Goal: Book appointment/travel/reservation

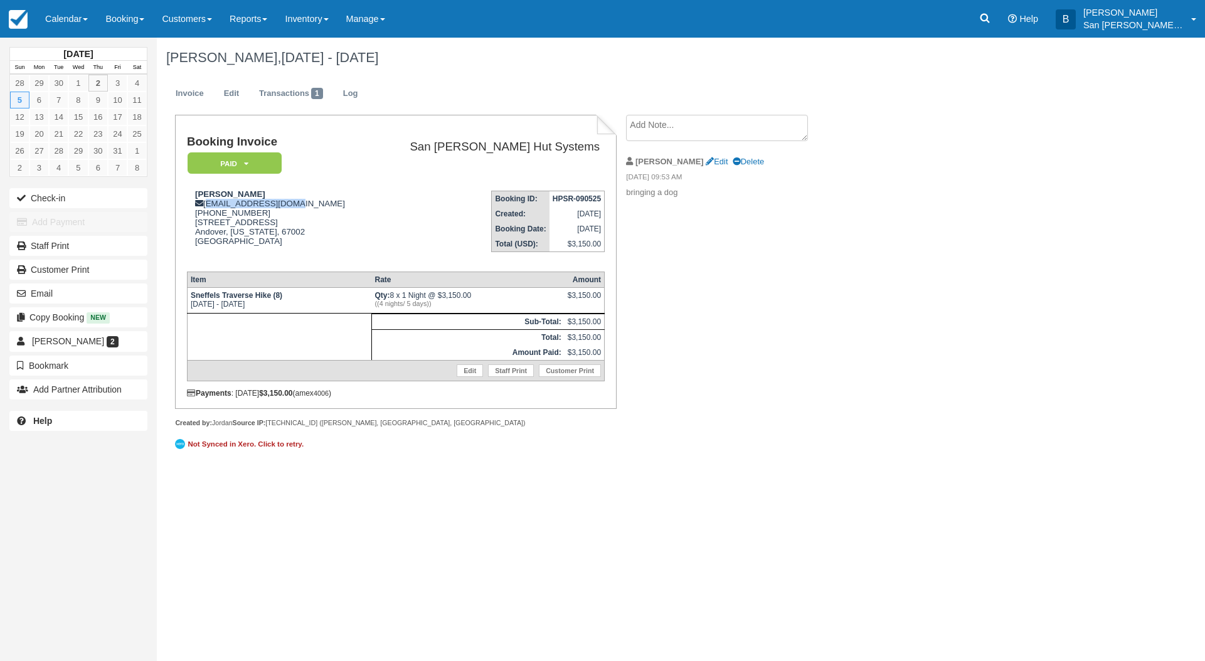
click at [124, 20] on link "Booking" at bounding box center [125, 19] width 56 height 38
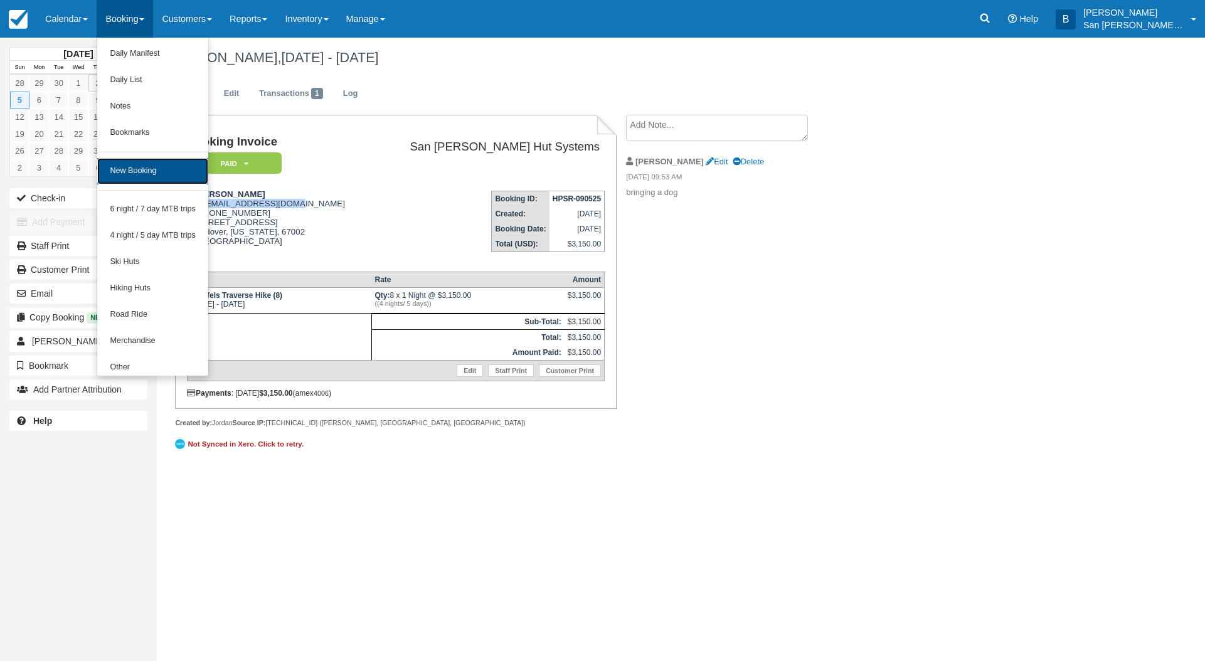
click at [132, 181] on link "New Booking" at bounding box center [152, 171] width 111 height 26
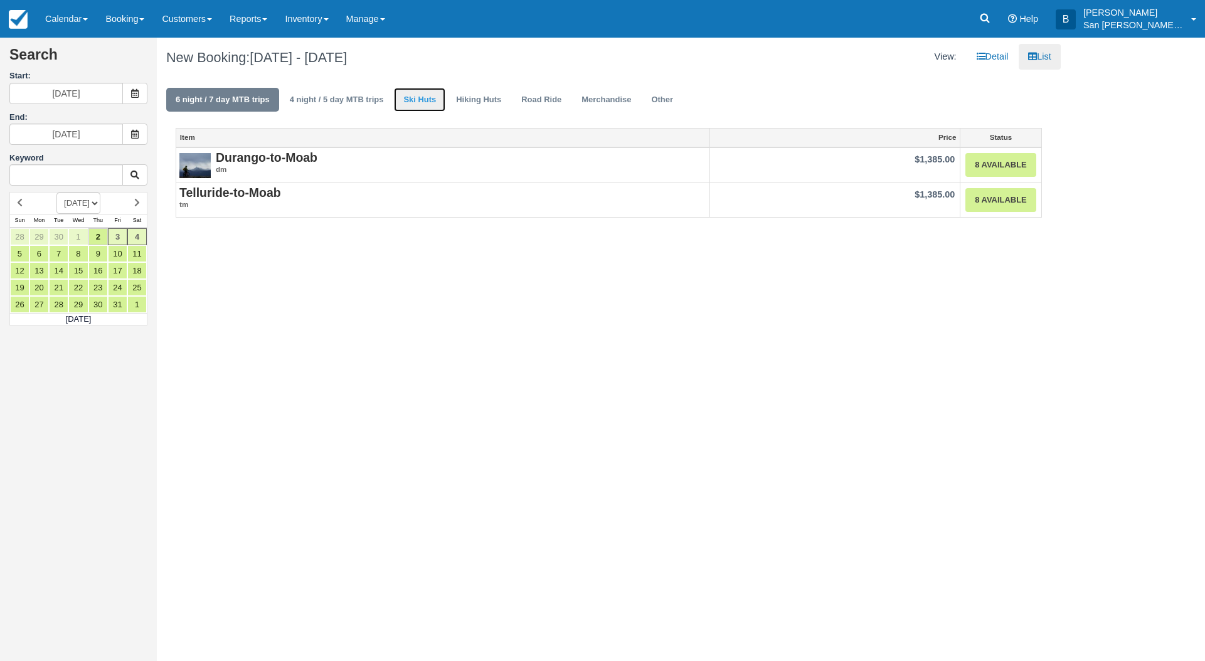
click at [406, 97] on link "Ski Huts" at bounding box center [419, 100] width 51 height 24
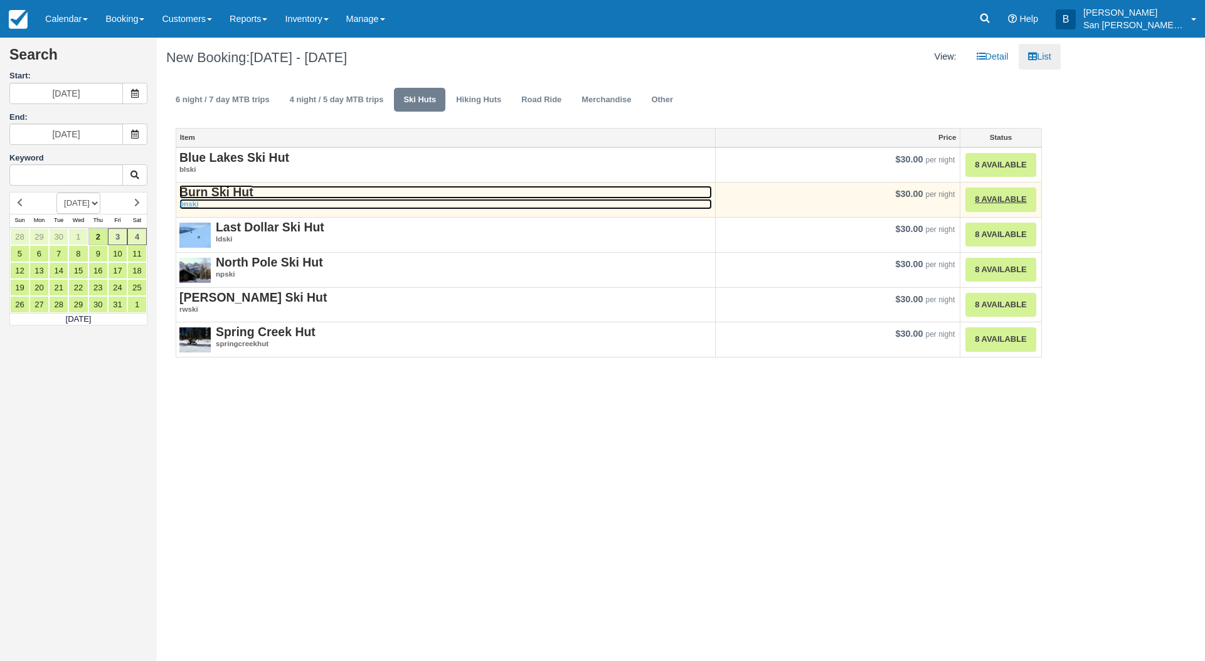
click at [221, 187] on strong "Burn Ski Hut" at bounding box center [216, 192] width 74 height 14
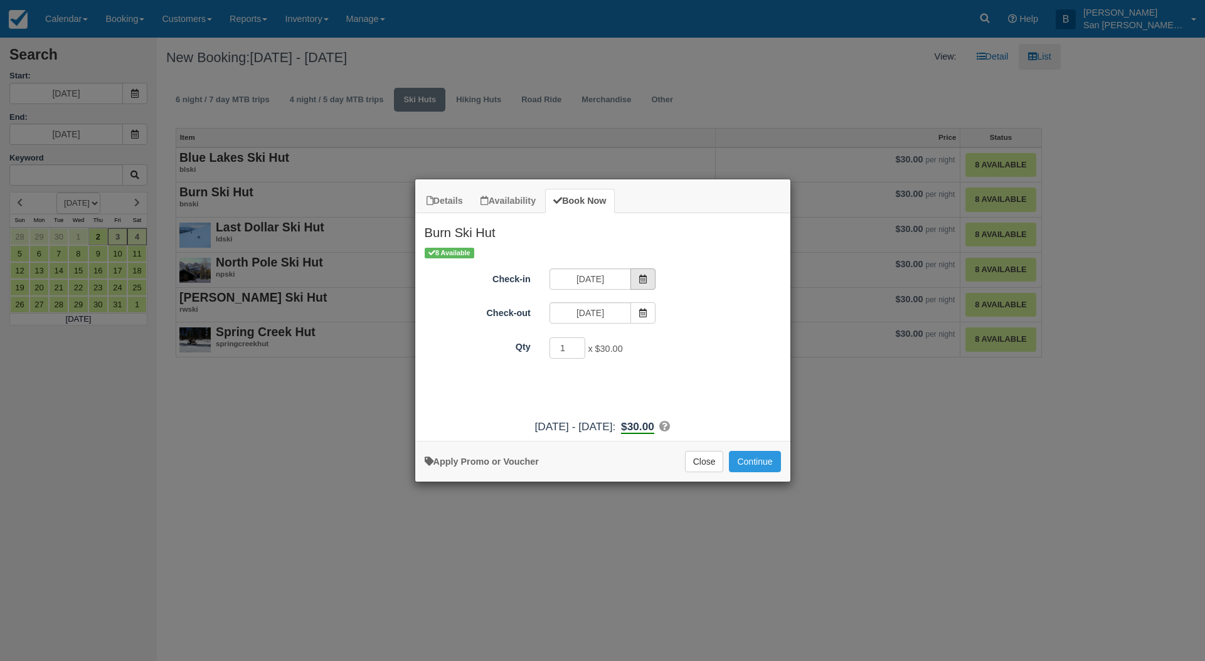
click at [648, 278] on span "Item Modal" at bounding box center [642, 278] width 25 height 21
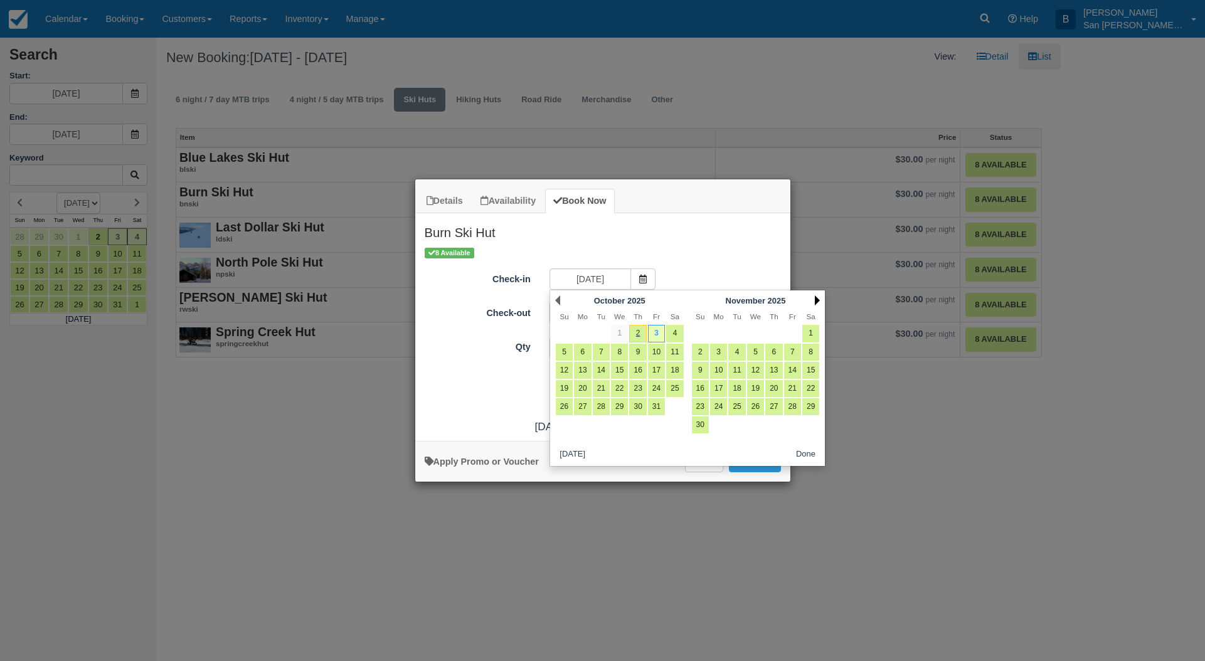
click at [818, 300] on link "Next" at bounding box center [817, 300] width 5 height 10
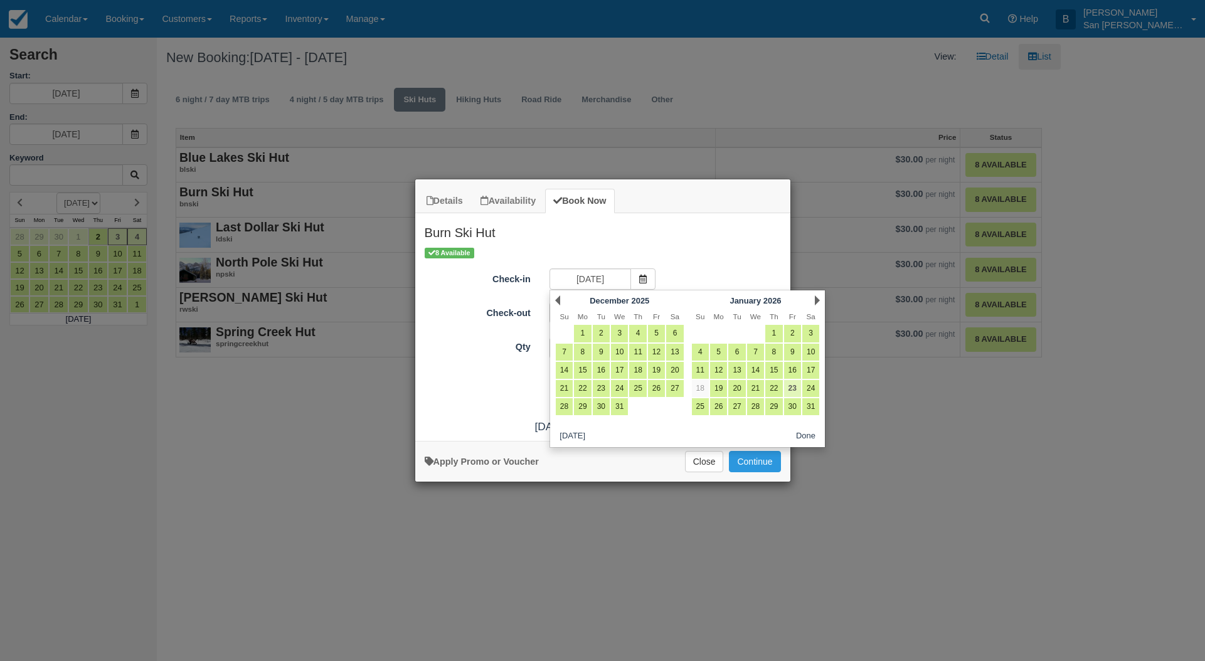
click at [792, 388] on link "23" at bounding box center [792, 388] width 17 height 17
type input "01/23/26"
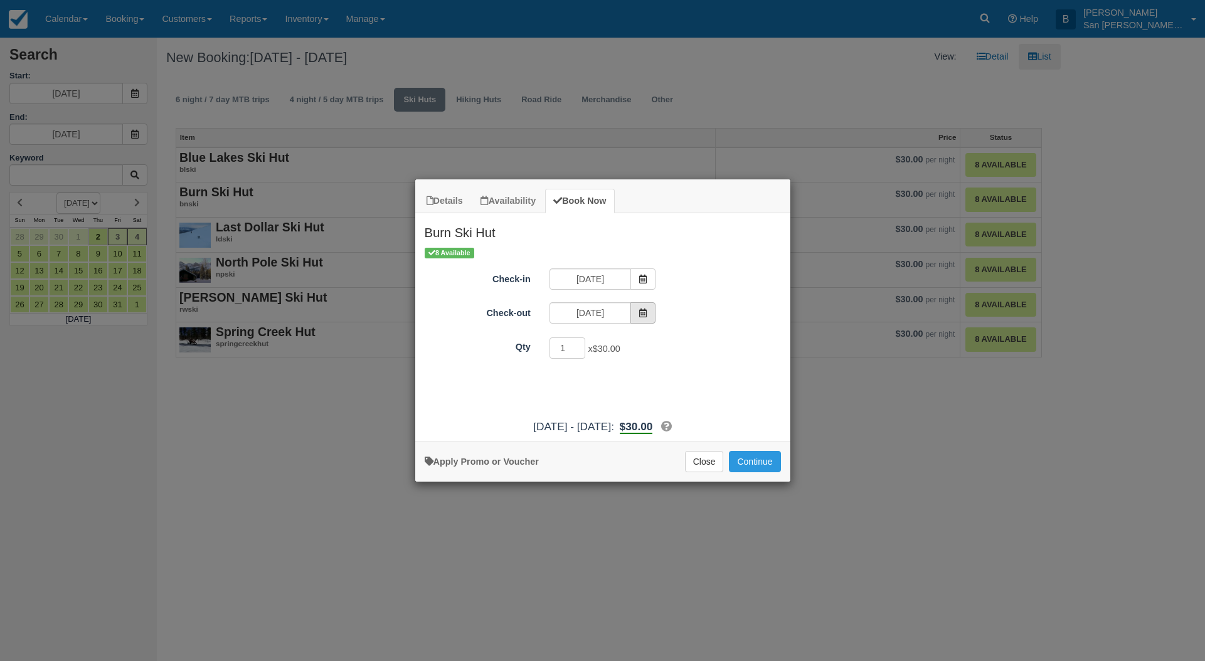
click at [649, 317] on span "Item Modal" at bounding box center [642, 312] width 25 height 21
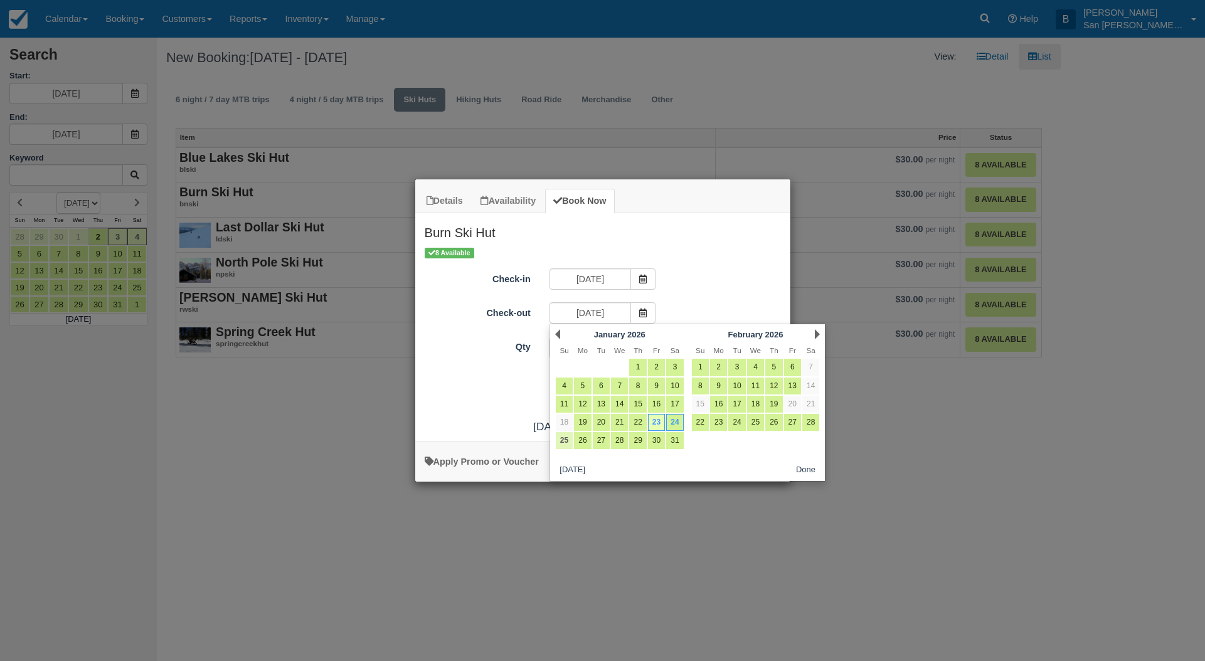
click at [561, 439] on link "25" at bounding box center [564, 440] width 17 height 17
type input "01/25/26"
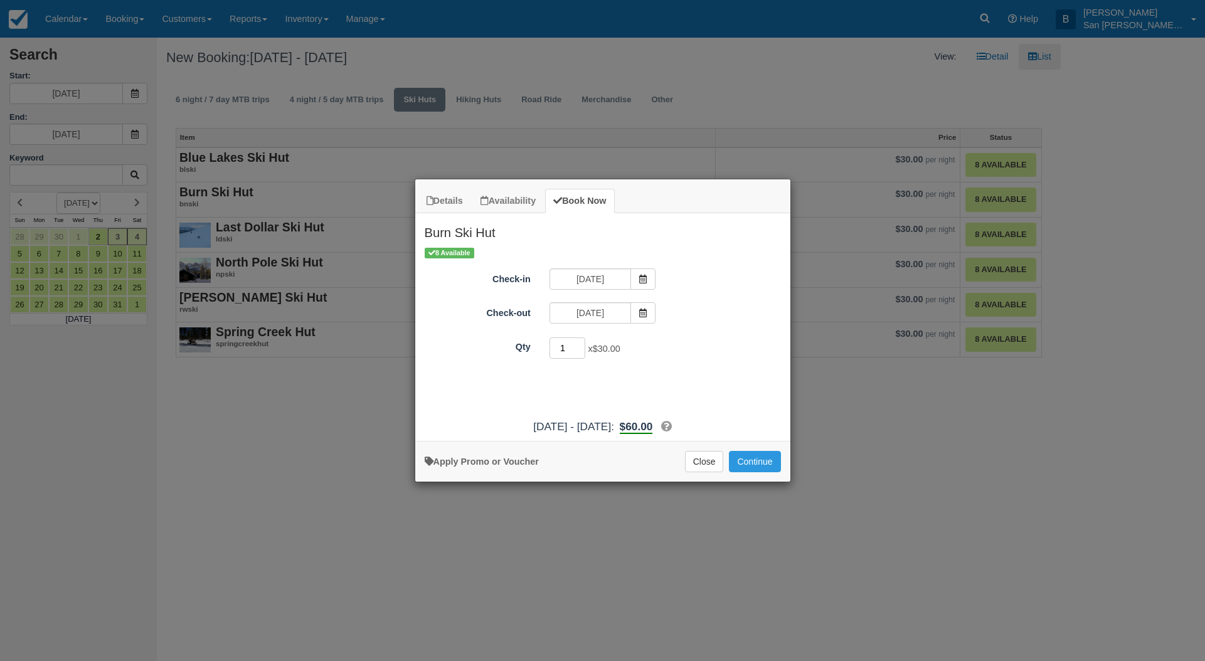
drag, startPoint x: 571, startPoint y: 346, endPoint x: 545, endPoint y: 348, distance: 26.5
click at [545, 348] on div "1 x $30.00 Required." at bounding box center [649, 349] width 219 height 24
type input "8"
click at [764, 467] on button "Continue" at bounding box center [754, 461] width 51 height 21
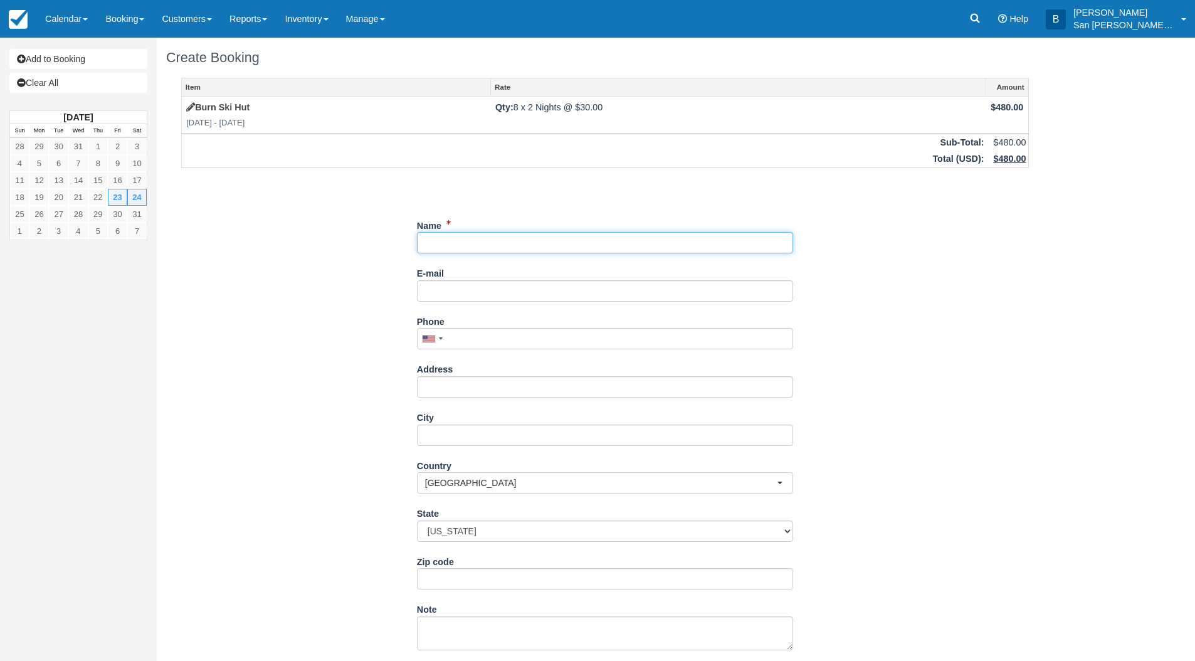
click at [461, 240] on input "Name" at bounding box center [605, 242] width 376 height 21
type input "Scott Gilman"
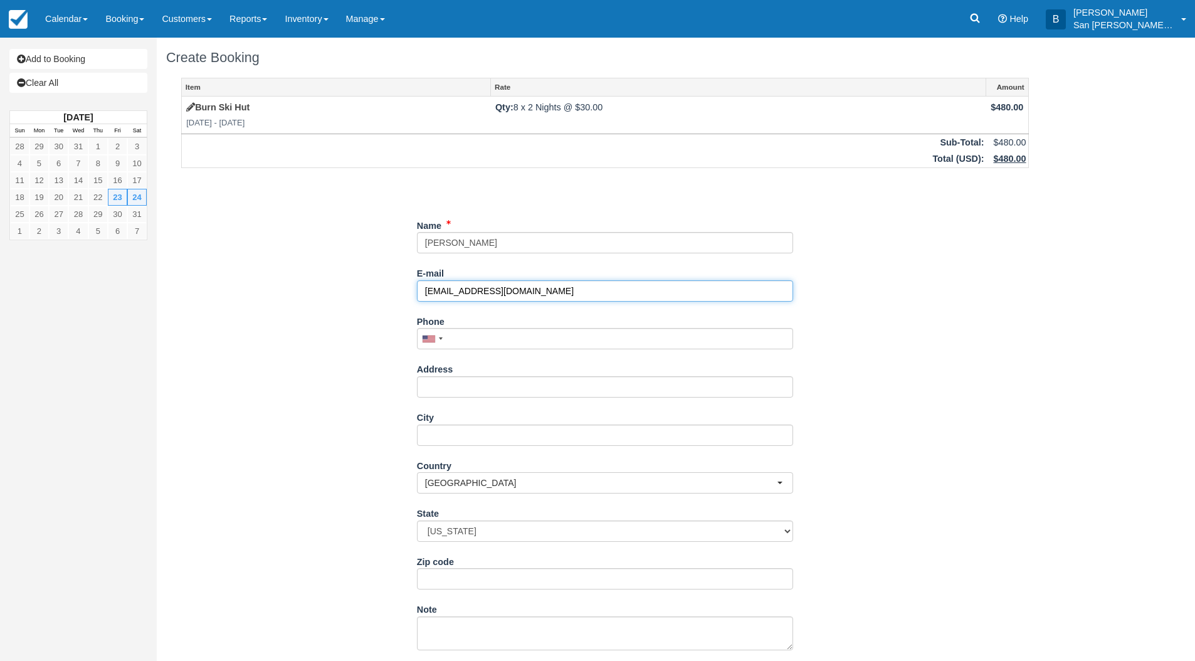
type input "sco.gil.777@gmail.com"
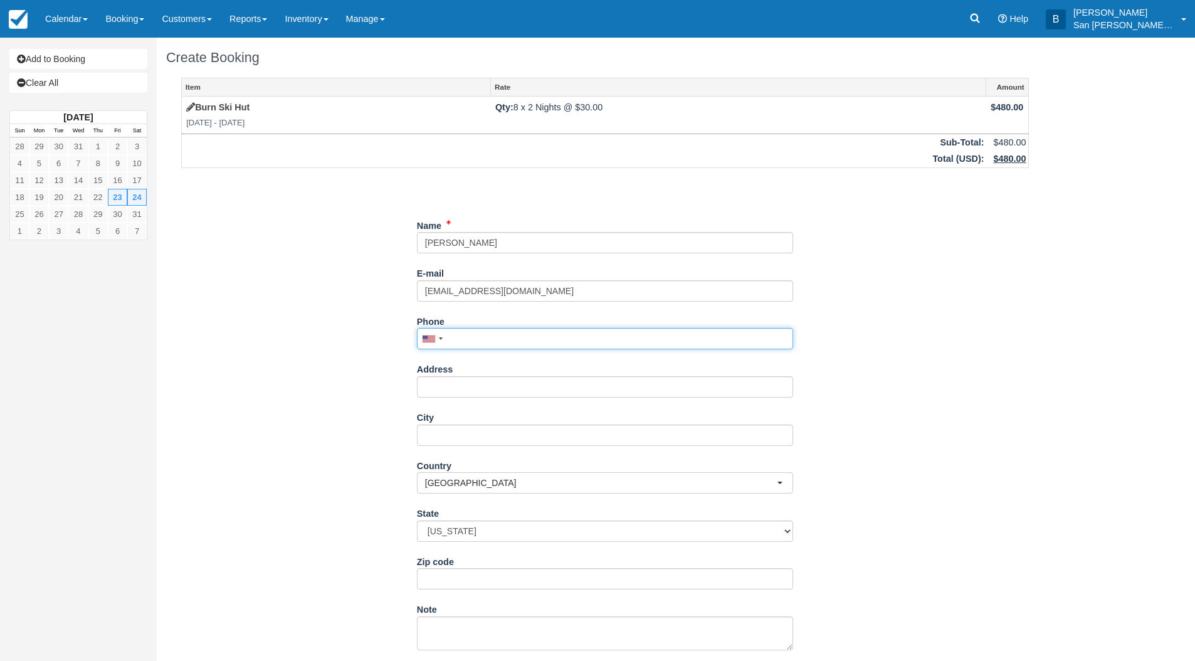
click at [462, 344] on input "Phone" at bounding box center [605, 338] width 376 height 21
type input "(585) 200-6758"
click at [436, 384] on input "Address" at bounding box center [605, 386] width 376 height 21
type input "1118 W 13th"
type input "A"
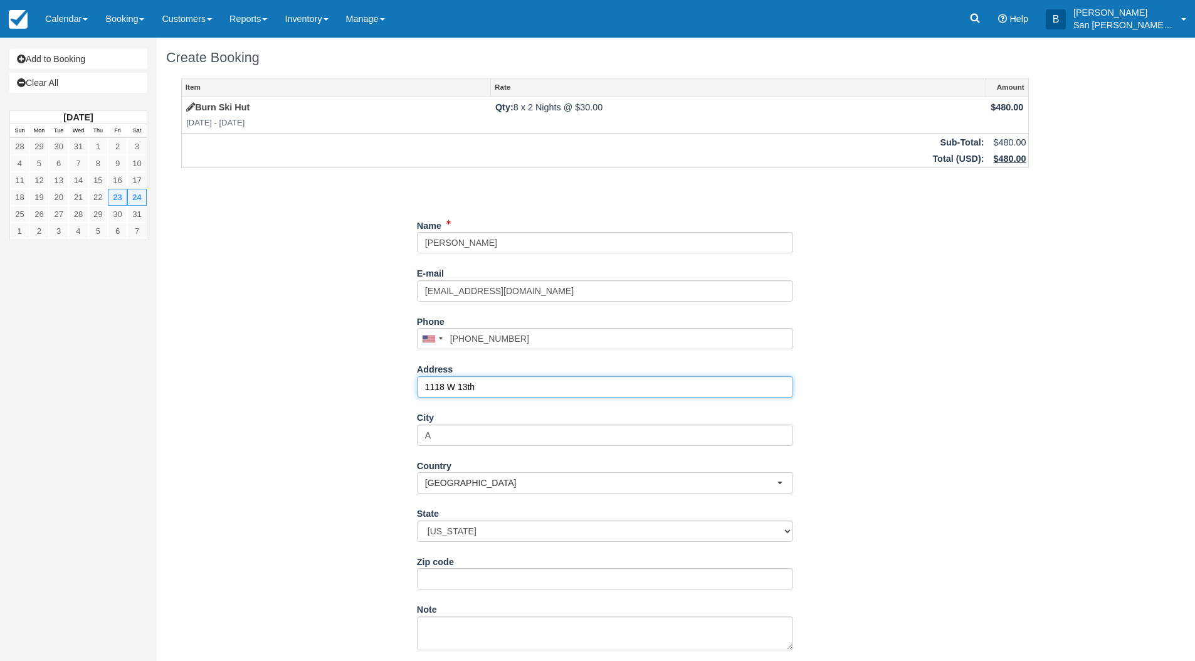
click at [531, 388] on input "1118 W 13th" at bounding box center [605, 386] width 376 height 21
type input "1118 W 13th Ave"
type input "Denver"
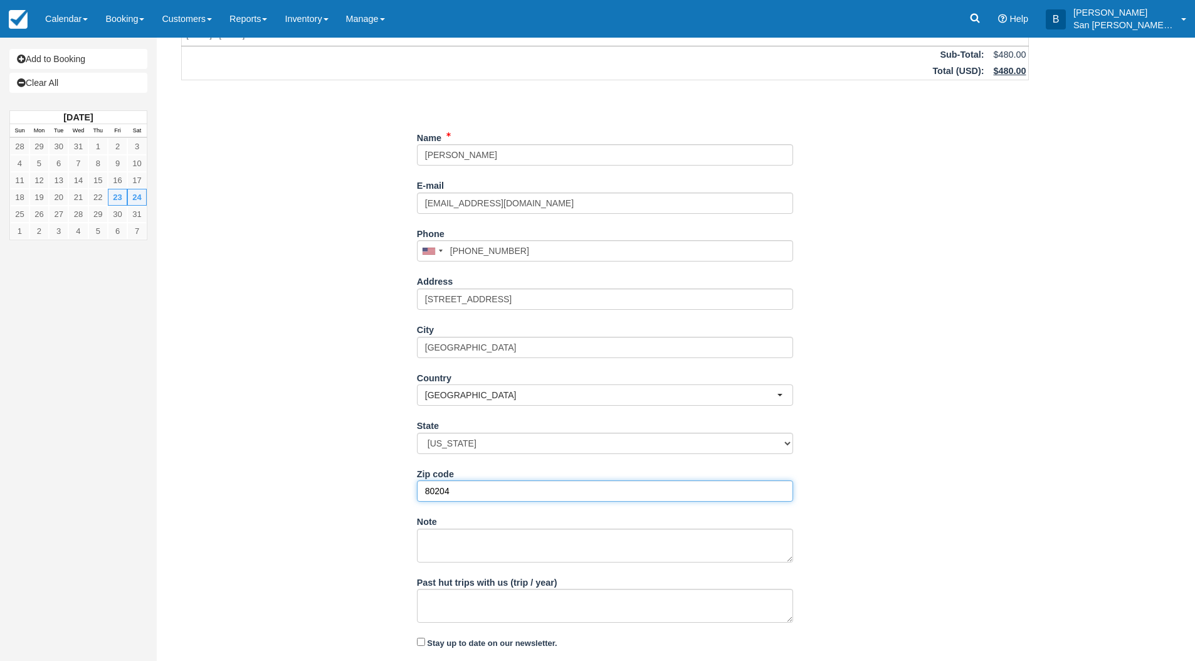
scroll to position [119, 0]
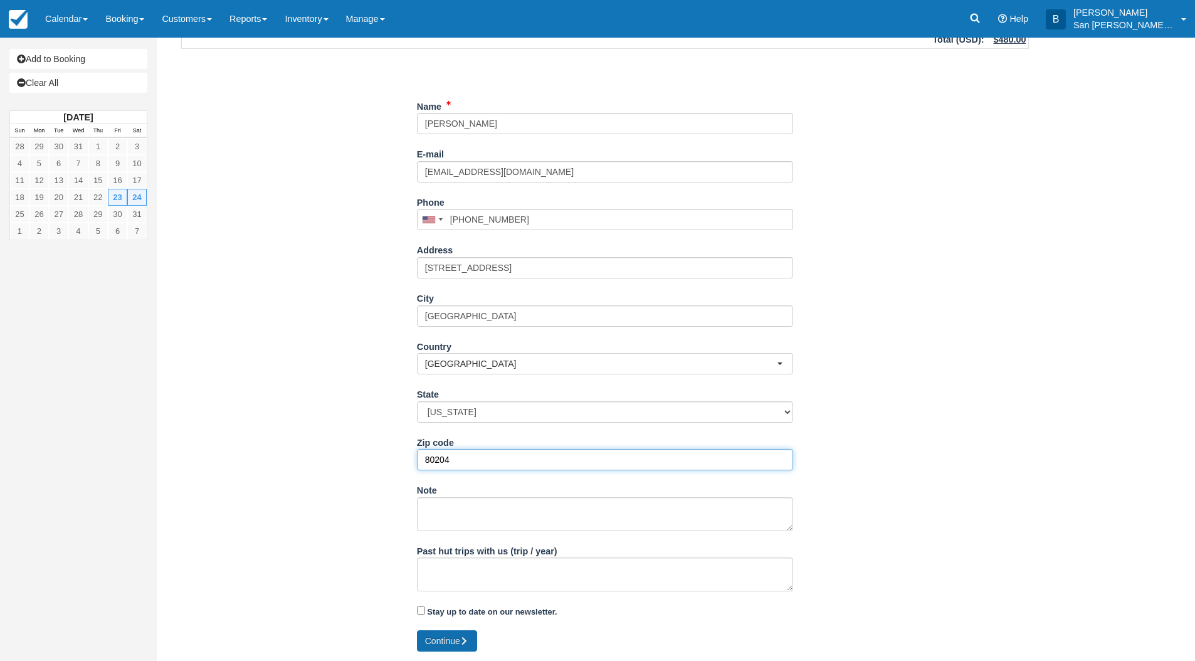
type input "80204"
click at [463, 645] on icon "submit" at bounding box center [464, 640] width 9 height 9
type input "+15852006758"
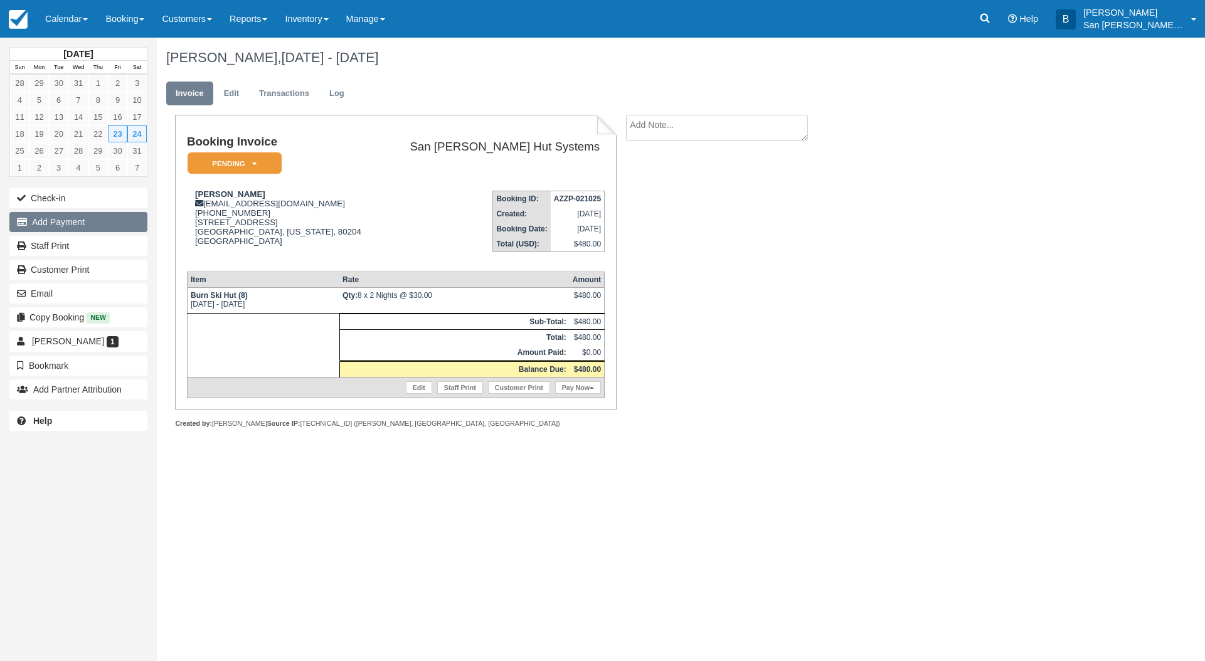
click at [80, 224] on button "Add Payment" at bounding box center [78, 222] width 138 height 20
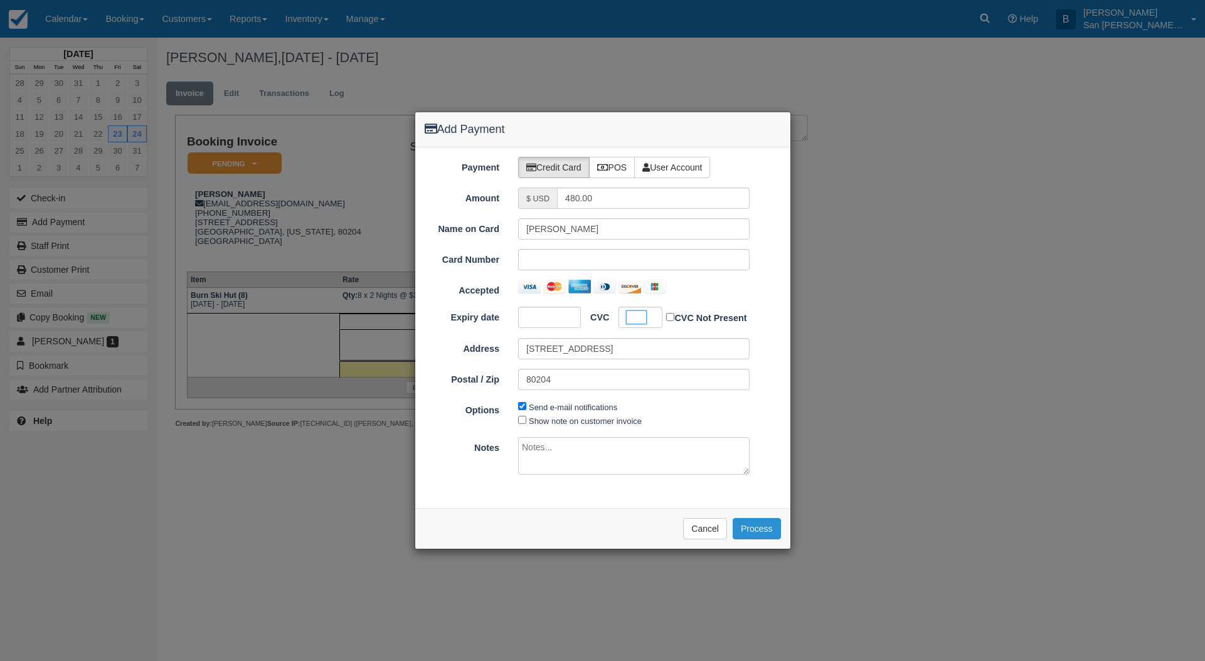
click at [754, 528] on button "Process" at bounding box center [756, 528] width 48 height 21
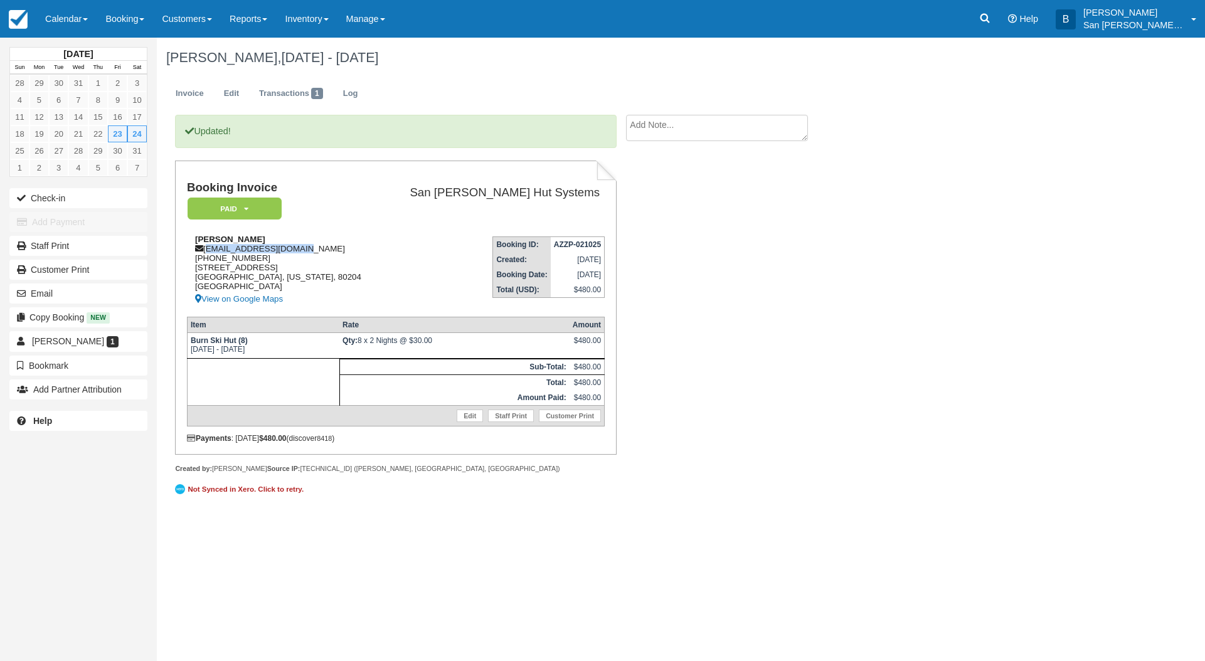
drag, startPoint x: 206, startPoint y: 251, endPoint x: 282, endPoint y: 246, distance: 75.4
click at [305, 249] on div "Scott Gilman sco.gil.777@gmail.com 1 (585) 200-6758 1118 W 13th Ave Denver, Col…" at bounding box center [284, 271] width 194 height 72
copy div "[EMAIL_ADDRESS][DOMAIN_NAME]"
click at [43, 246] on link "Staff Print" at bounding box center [78, 246] width 138 height 20
click at [806, 381] on div "Updated! Booking Invoice Paid   Pending Reserved Deposit Waiting Cancelled Shut…" at bounding box center [502, 314] width 690 height 398
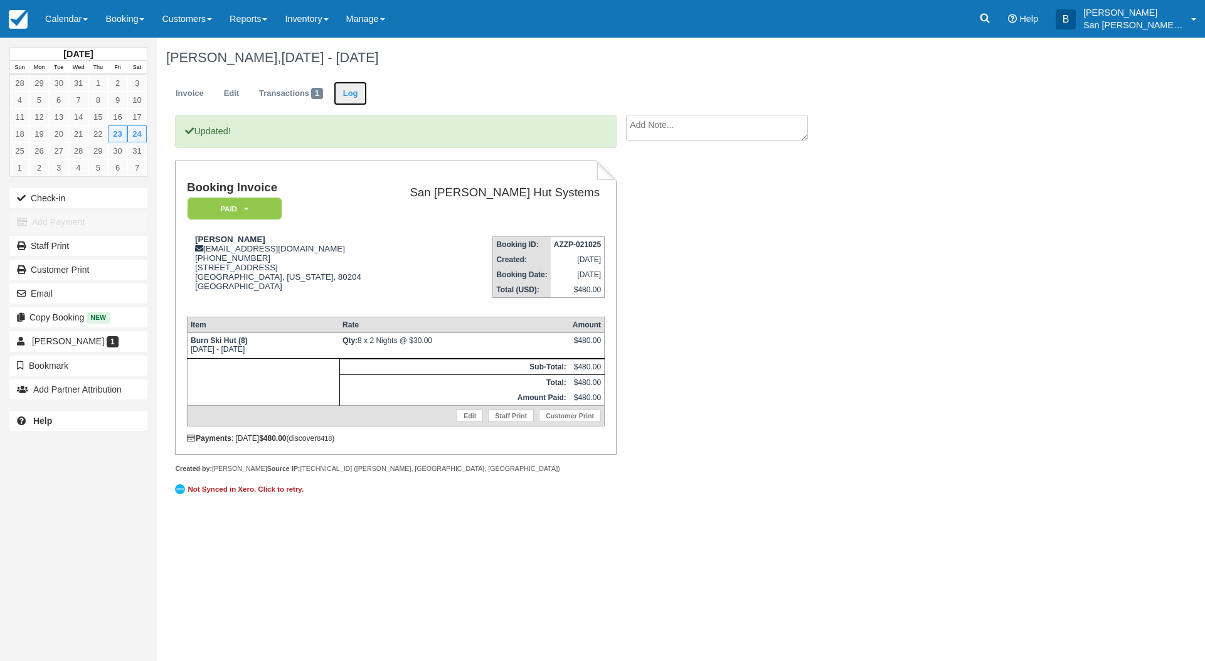
click at [351, 95] on link "Log" at bounding box center [351, 94] width 34 height 24
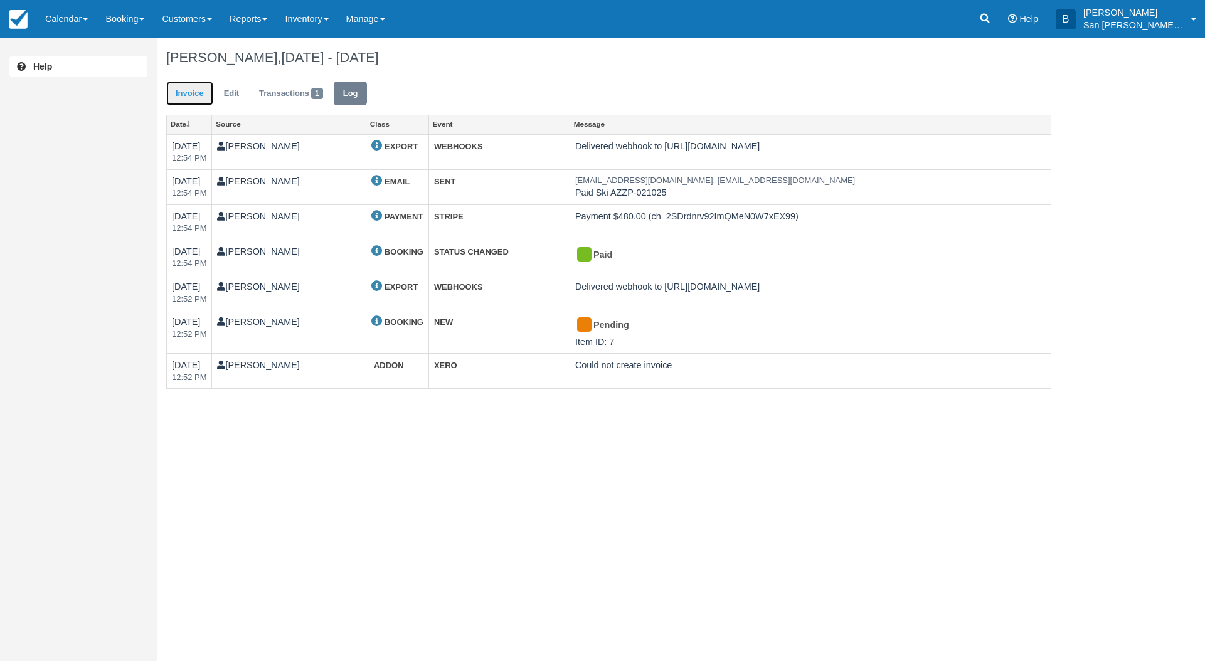
click at [179, 95] on link "Invoice" at bounding box center [189, 94] width 47 height 24
